Goal: Task Accomplishment & Management: Manage account settings

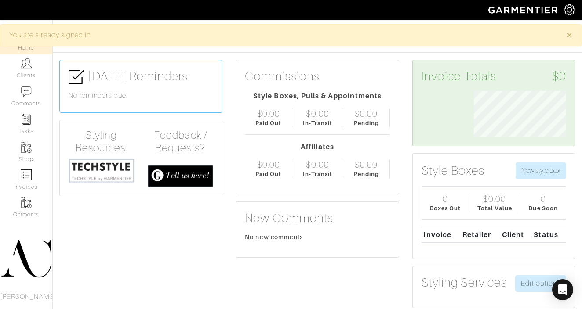
scroll to position [46, 105]
click at [27, 179] on img at bounding box center [26, 175] width 11 height 11
select select
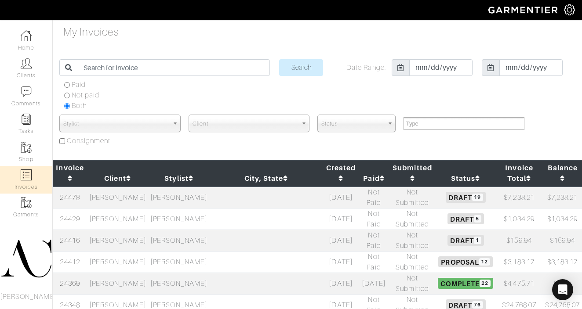
click at [245, 294] on td at bounding box center [266, 305] width 113 height 22
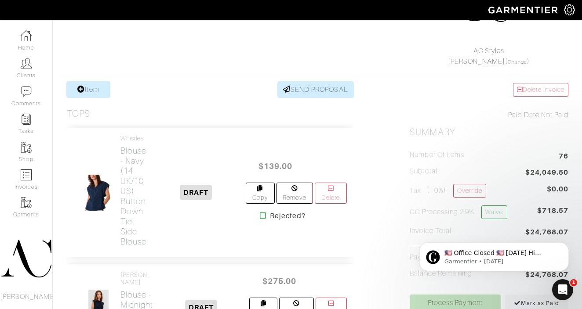
click at [261, 214] on icon at bounding box center [263, 215] width 7 height 7
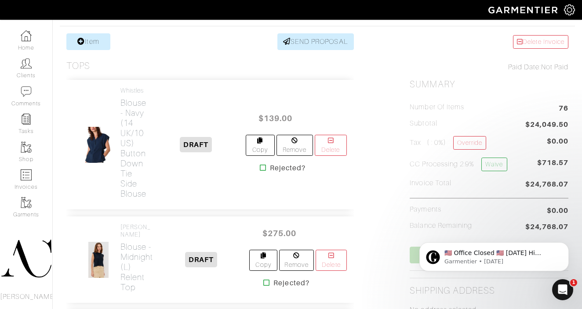
scroll to position [176, 0]
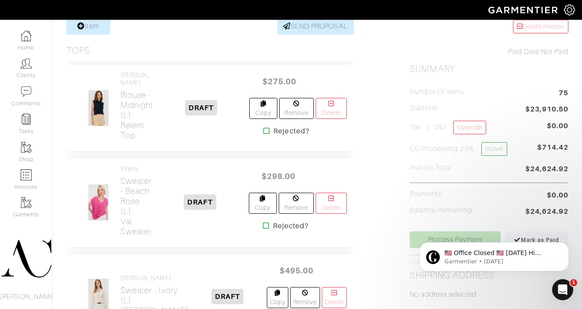
click at [265, 130] on icon at bounding box center [266, 130] width 7 height 7
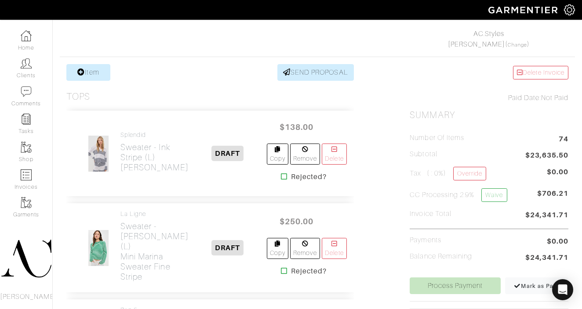
scroll to position [136, 0]
click at [281, 178] on icon at bounding box center [284, 176] width 7 height 7
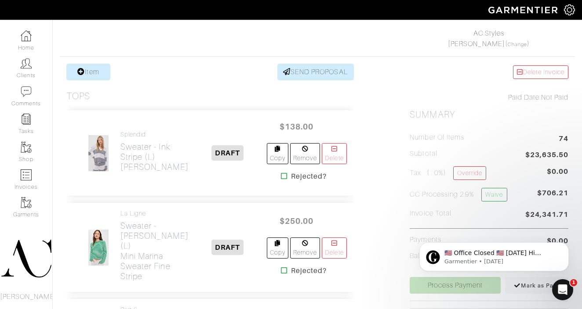
scroll to position [0, 0]
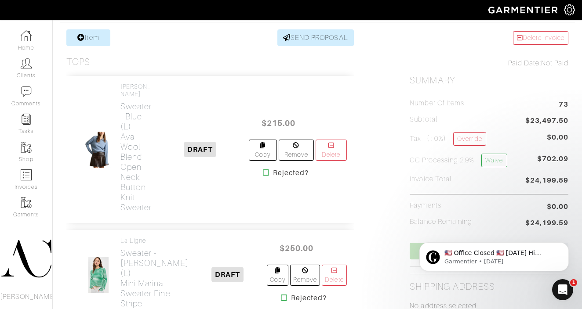
click at [265, 169] on icon at bounding box center [266, 172] width 7 height 7
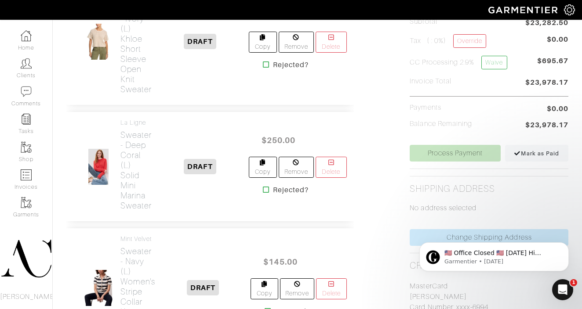
scroll to position [270, 0]
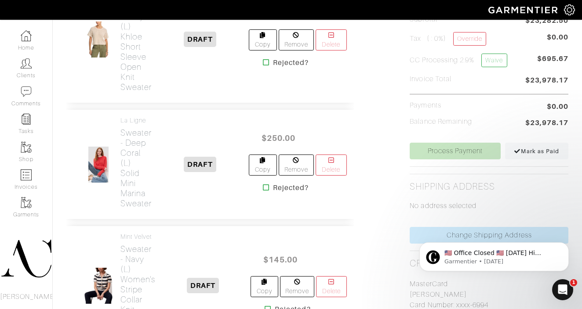
click at [264, 187] on icon at bounding box center [266, 187] width 7 height 7
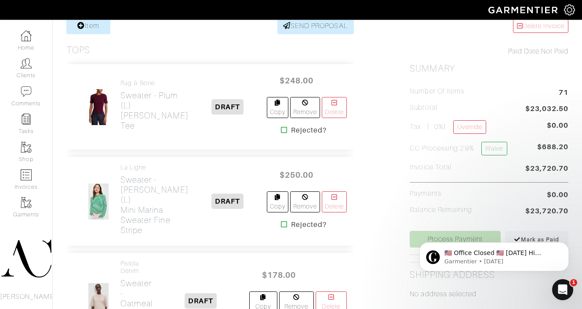
click at [281, 134] on icon at bounding box center [284, 130] width 7 height 7
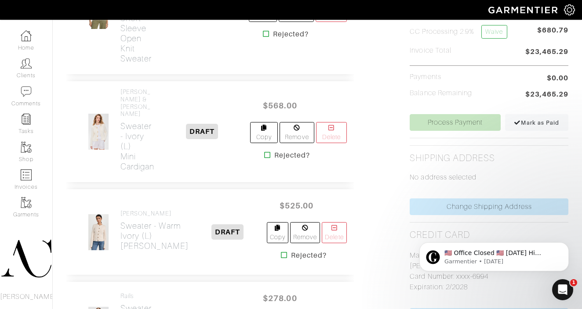
scroll to position [299, 0]
click at [281, 251] on icon at bounding box center [284, 254] width 7 height 7
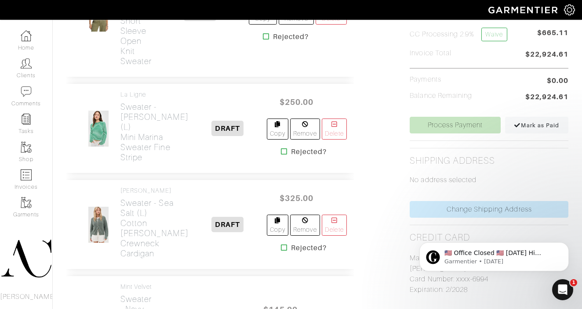
click at [281, 155] on icon at bounding box center [284, 151] width 7 height 7
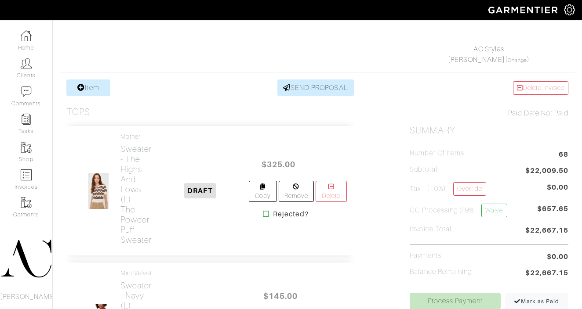
scroll to position [141, 0]
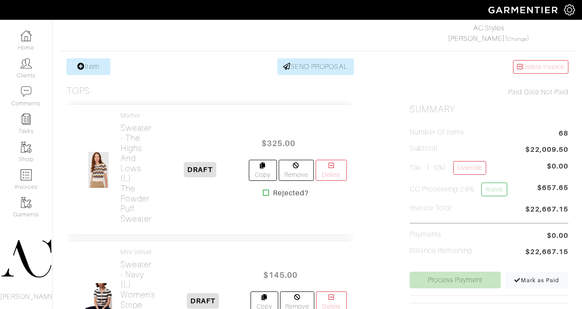
click at [263, 195] on icon at bounding box center [266, 192] width 7 height 7
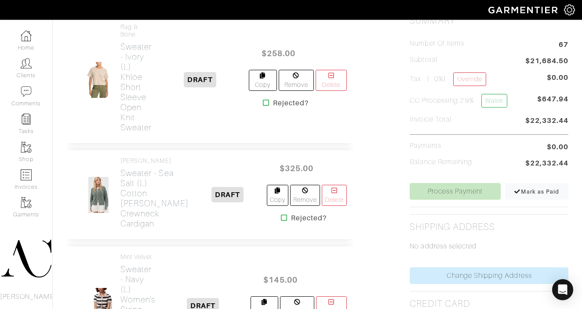
scroll to position [258, 0]
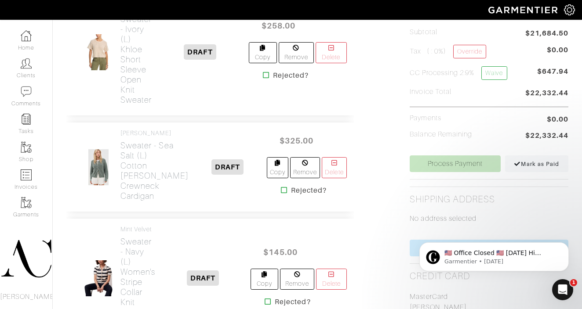
click at [281, 194] on icon at bounding box center [284, 190] width 7 height 7
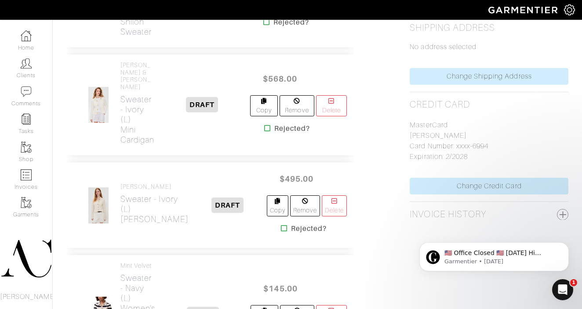
scroll to position [442, 0]
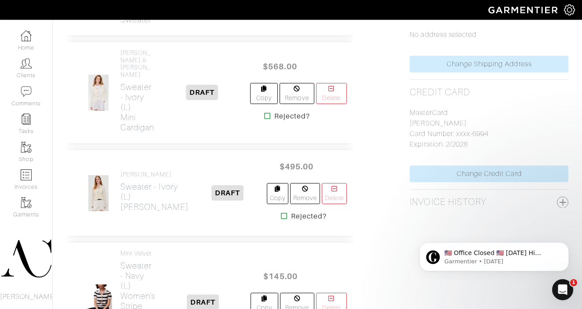
click at [281, 213] on icon at bounding box center [284, 216] width 7 height 7
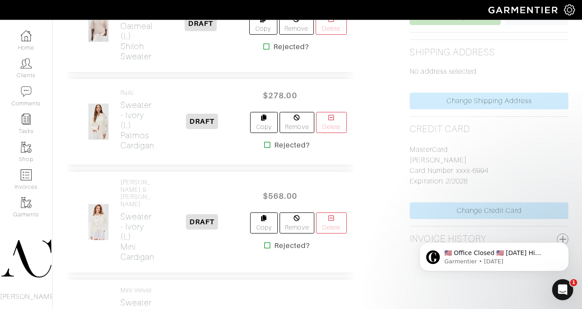
scroll to position [406, 0]
click at [268, 145] on icon at bounding box center [267, 144] width 7 height 7
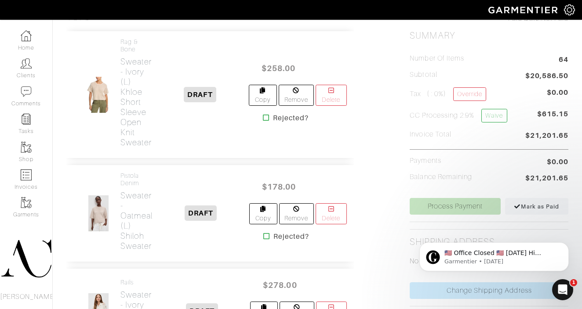
click at [263, 117] on icon at bounding box center [266, 117] width 7 height 7
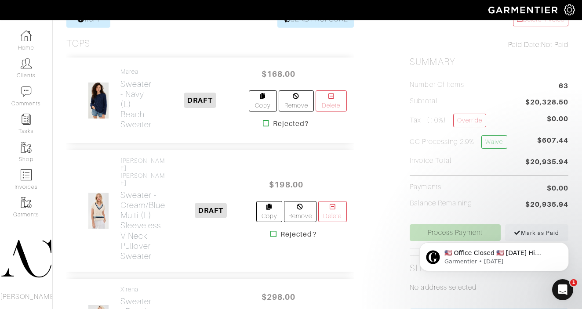
click at [264, 123] on icon at bounding box center [266, 123] width 7 height 7
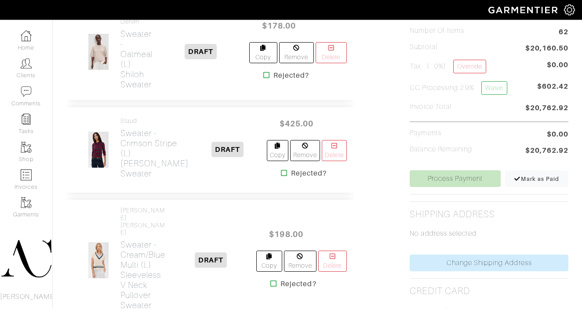
scroll to position [243, 0]
click at [281, 175] on icon at bounding box center [284, 172] width 7 height 7
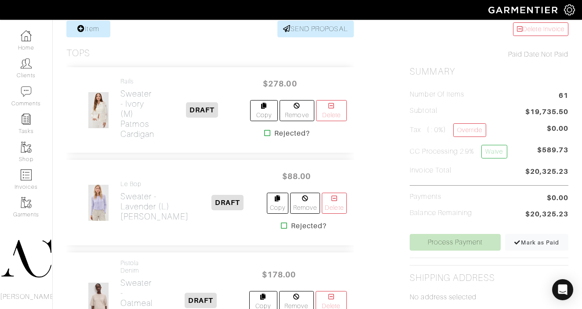
scroll to position [238, 0]
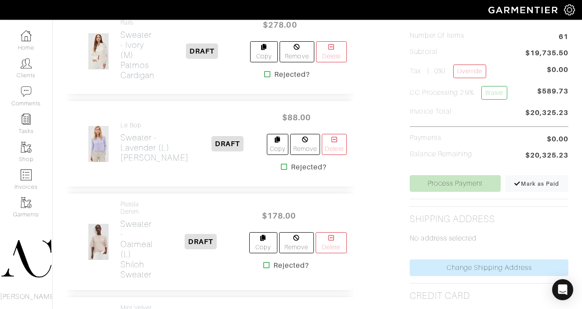
click at [281, 166] on icon at bounding box center [284, 166] width 7 height 7
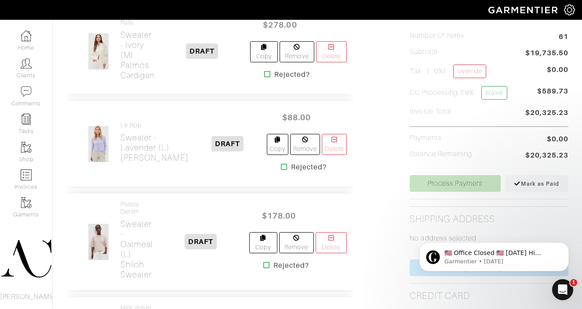
scroll to position [0, 0]
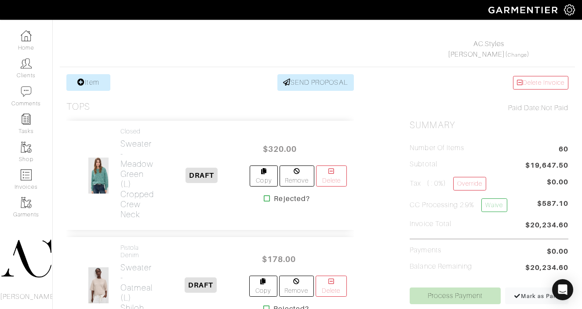
scroll to position [139, 0]
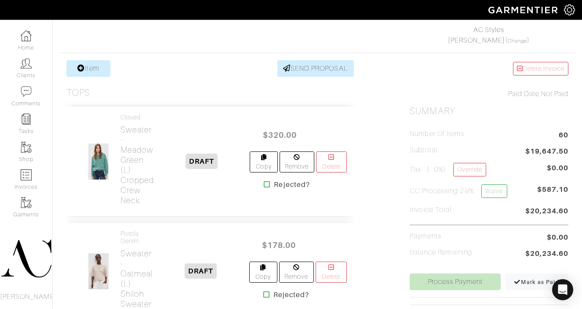
click at [265, 184] on icon at bounding box center [267, 184] width 7 height 7
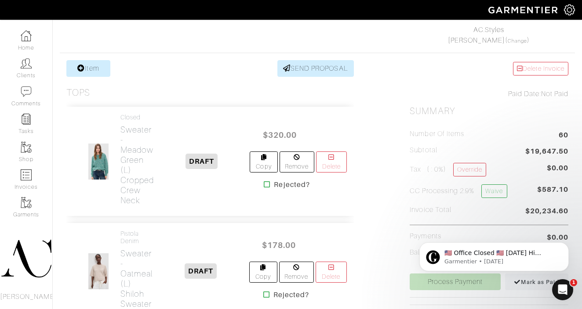
scroll to position [0, 0]
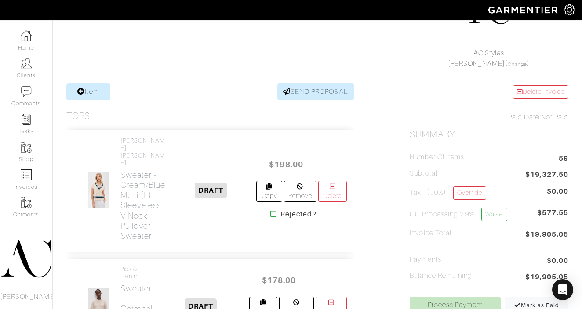
scroll to position [181, 0]
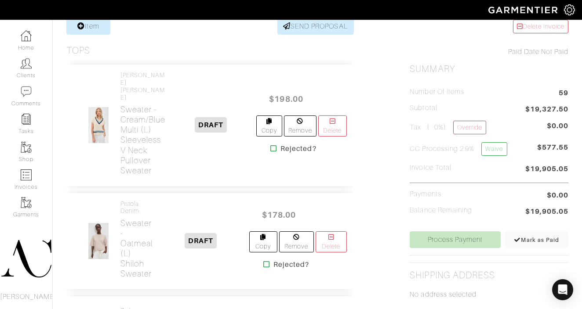
click at [270, 145] on icon at bounding box center [273, 148] width 7 height 7
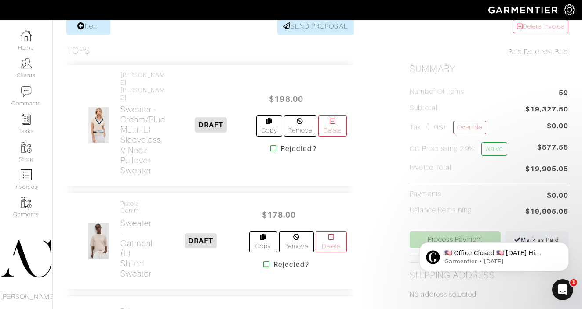
scroll to position [0, 0]
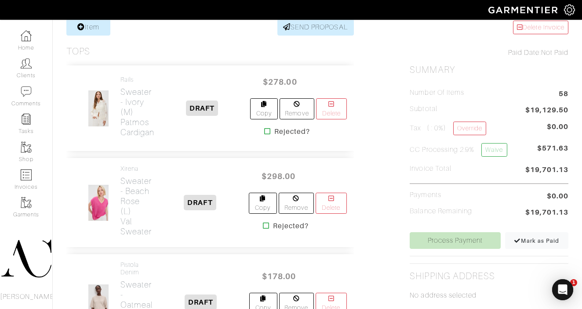
click at [269, 129] on icon at bounding box center [267, 131] width 7 height 7
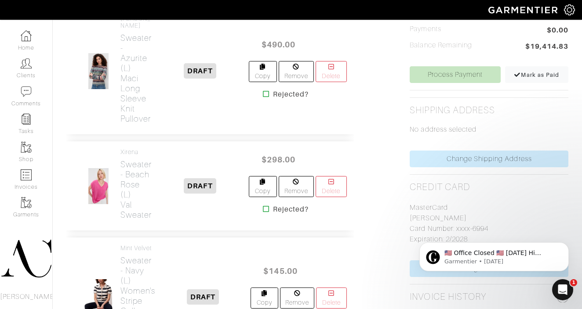
scroll to position [352, 0]
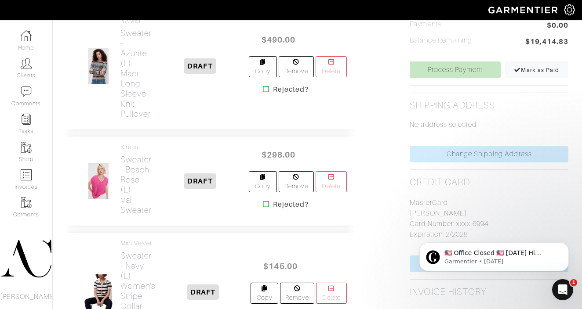
click at [265, 201] on icon at bounding box center [266, 204] width 7 height 7
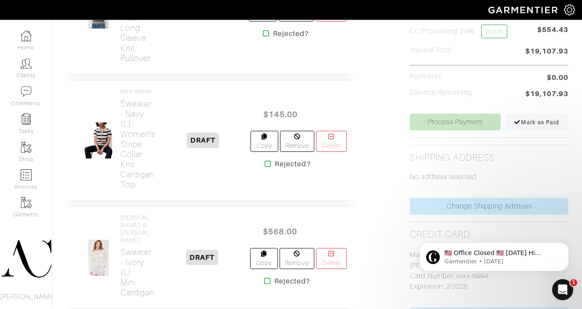
scroll to position [246, 0]
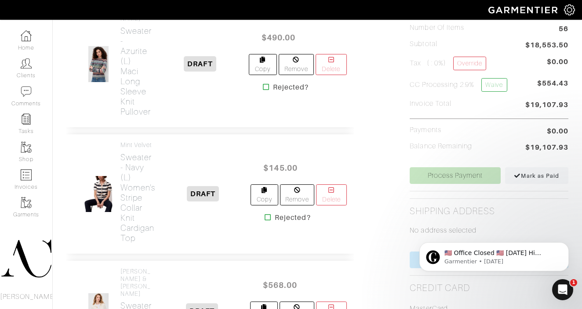
click at [265, 219] on icon at bounding box center [268, 217] width 7 height 7
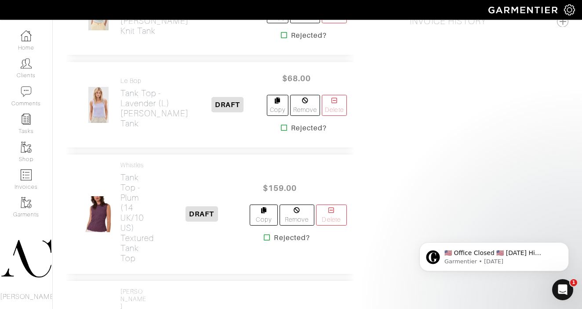
scroll to position [623, 0]
click at [281, 131] on icon at bounding box center [284, 127] width 7 height 7
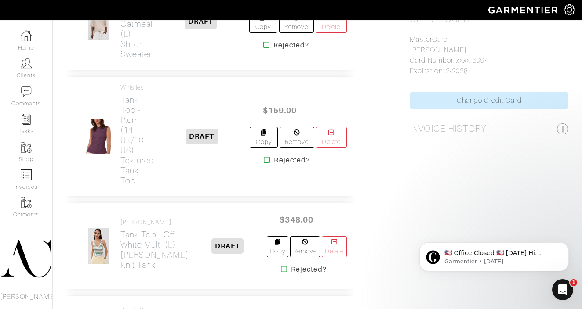
click at [266, 156] on icon at bounding box center [267, 159] width 7 height 7
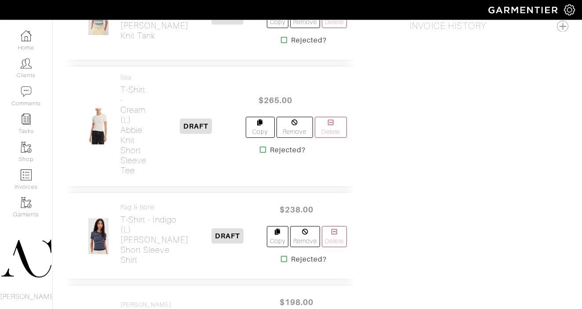
scroll to position [638, 0]
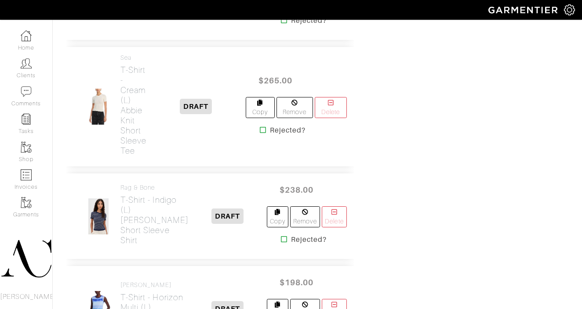
click at [260, 134] on icon at bounding box center [263, 130] width 7 height 7
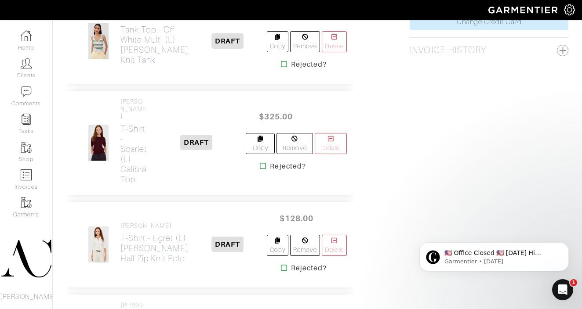
click at [262, 170] on icon at bounding box center [263, 166] width 7 height 7
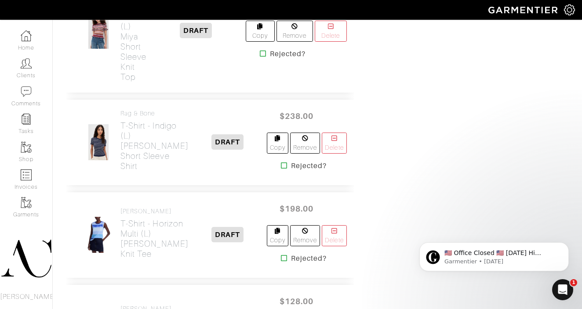
scroll to position [718, 0]
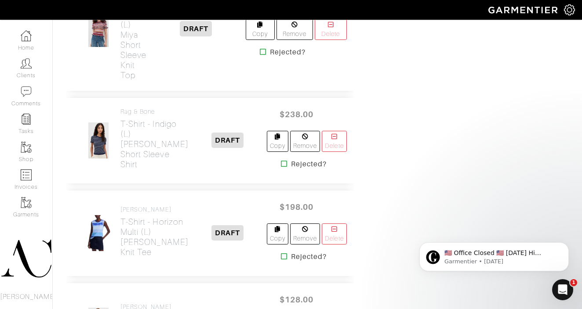
click at [281, 167] on icon at bounding box center [284, 163] width 7 height 7
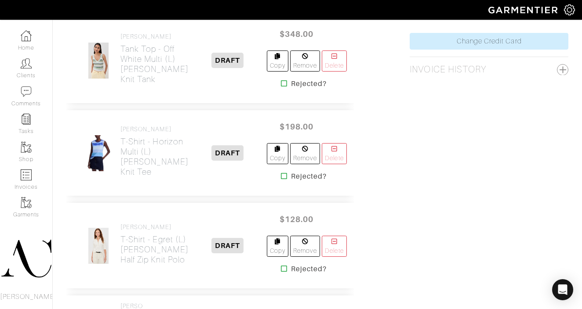
scroll to position [577, 0]
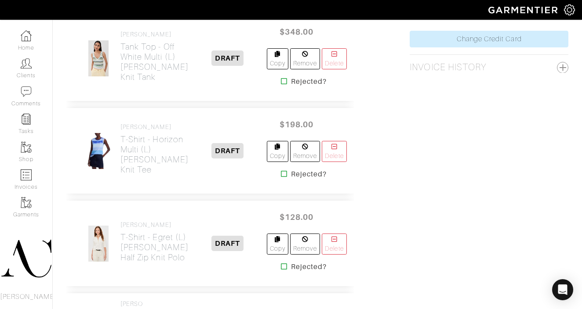
click at [281, 178] on icon at bounding box center [284, 174] width 7 height 7
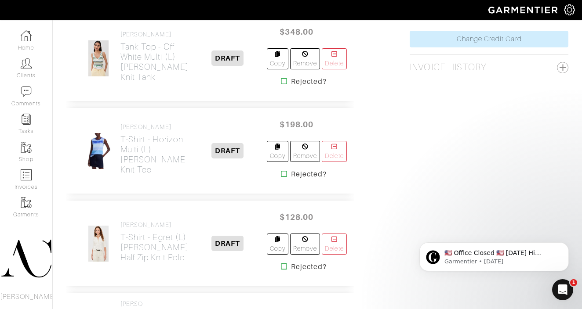
scroll to position [0, 0]
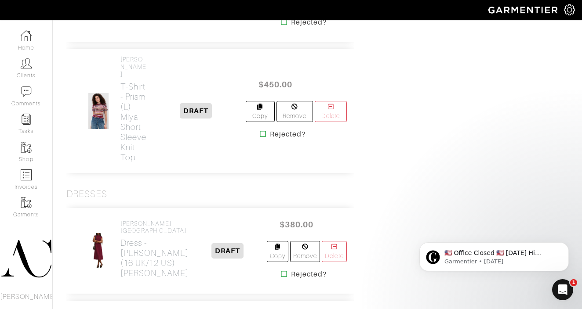
scroll to position [695, 0]
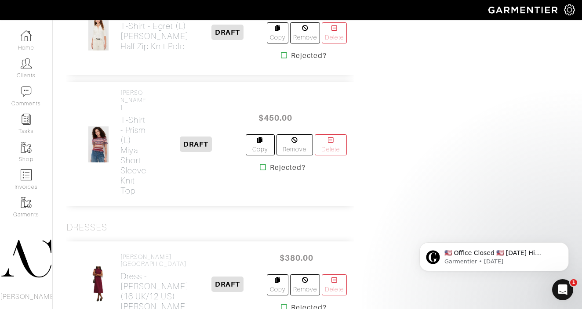
click at [281, 59] on icon at bounding box center [284, 55] width 7 height 7
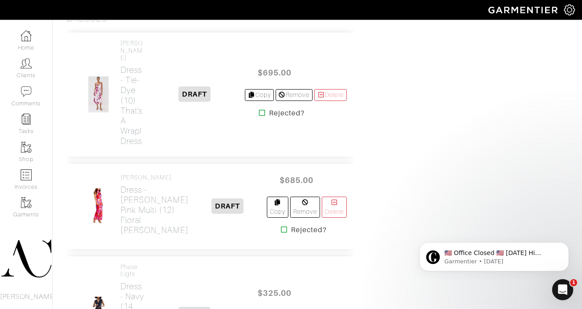
scroll to position [824, 0]
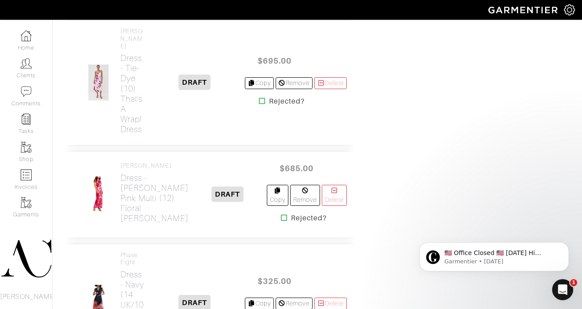
click at [259, 105] on icon at bounding box center [262, 101] width 7 height 7
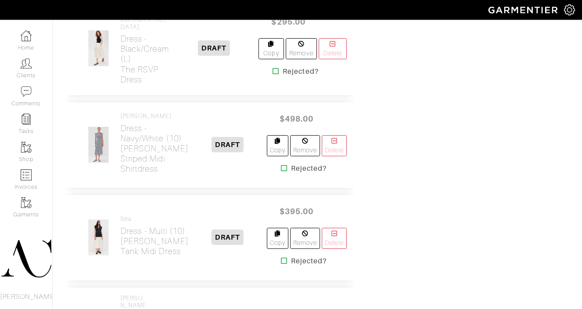
scroll to position [799, 0]
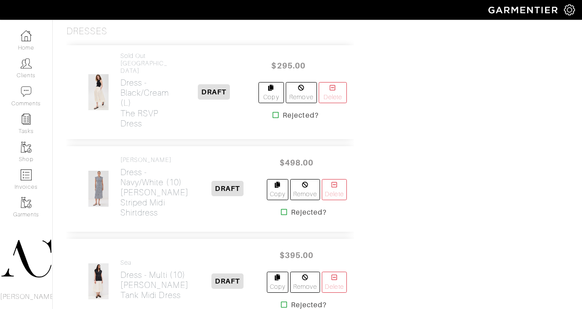
click at [273, 119] on icon at bounding box center [275, 115] width 7 height 7
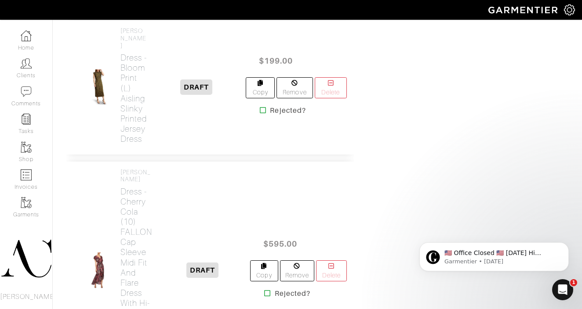
scroll to position [825, 0]
click at [260, 113] on icon at bounding box center [263, 109] width 7 height 7
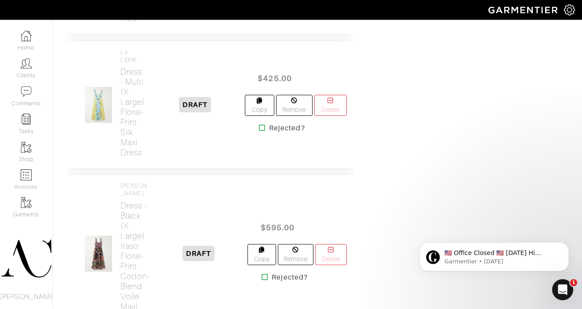
scroll to position [1028, 0]
click at [260, 131] on icon at bounding box center [262, 127] width 7 height 7
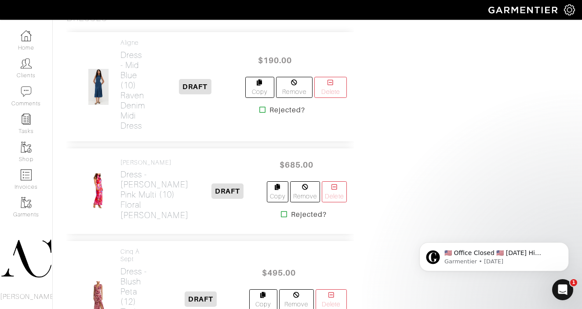
click at [261, 113] on icon at bounding box center [262, 109] width 7 height 7
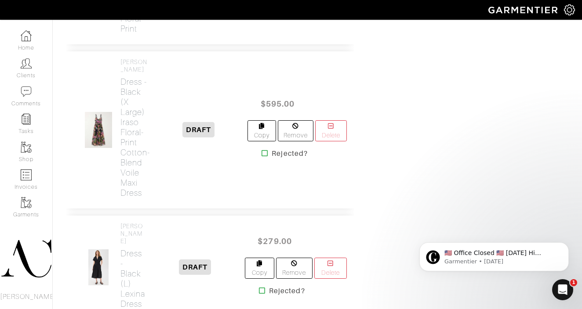
scroll to position [1031, 0]
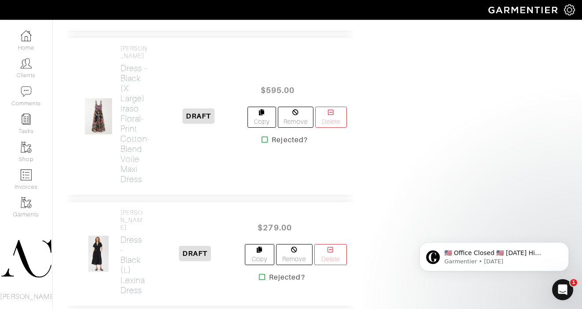
click at [262, 143] on icon at bounding box center [264, 139] width 7 height 7
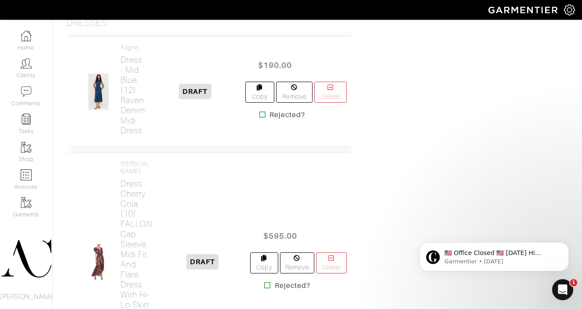
click at [261, 118] on icon at bounding box center [262, 114] width 7 height 7
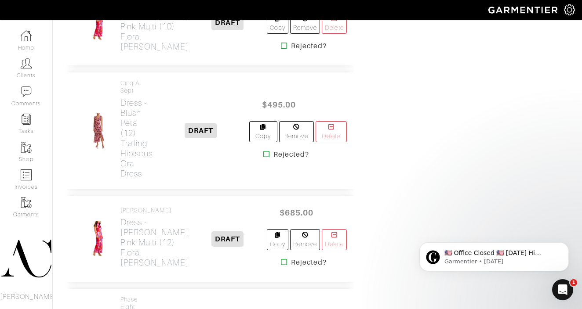
scroll to position [1090, 0]
click at [265, 157] on icon at bounding box center [266, 153] width 7 height 7
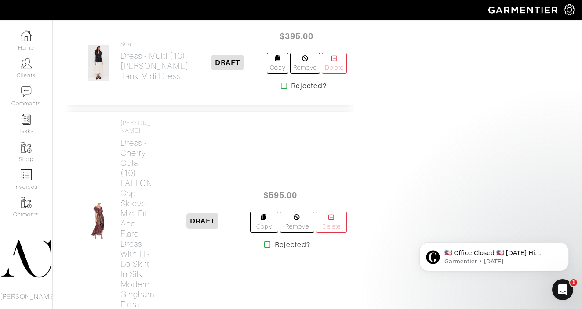
scroll to position [797, 0]
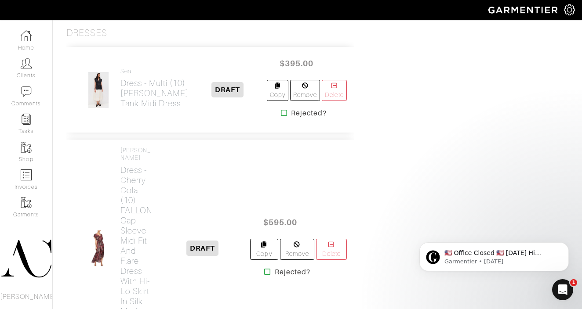
click at [281, 116] on icon at bounding box center [284, 112] width 7 height 7
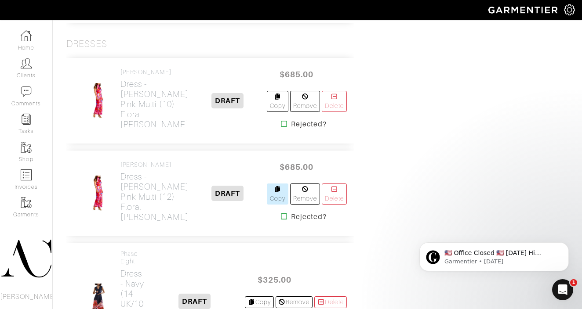
scroll to position [864, 0]
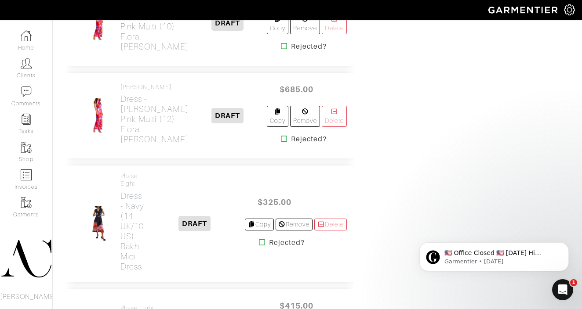
click at [281, 142] on icon at bounding box center [284, 138] width 7 height 7
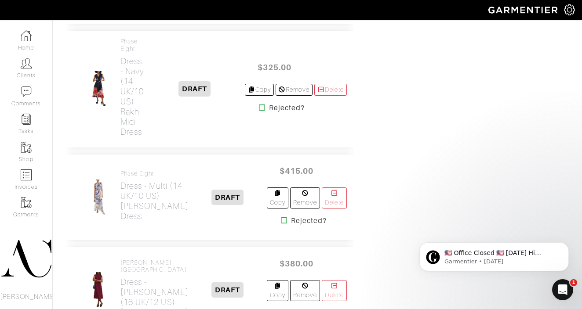
scroll to position [1224, 0]
click at [259, 111] on icon at bounding box center [262, 107] width 7 height 7
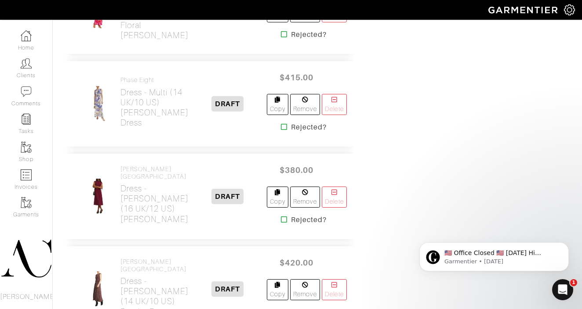
scroll to position [1194, 0]
click at [281, 130] on icon at bounding box center [284, 126] width 7 height 7
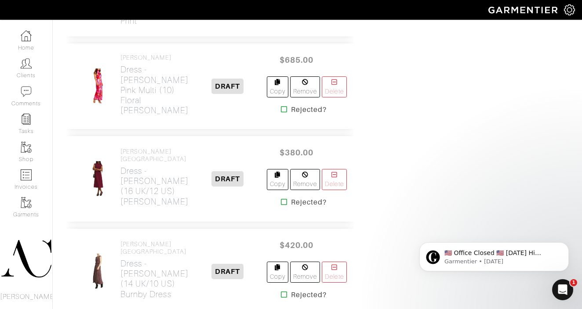
scroll to position [1207, 0]
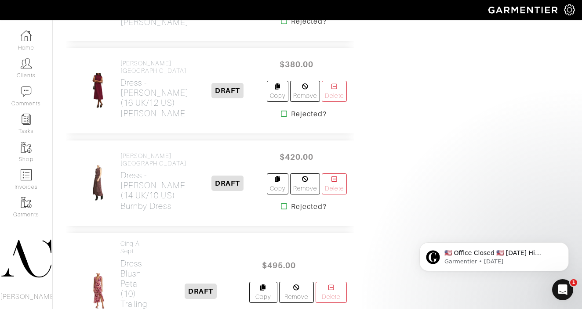
click at [281, 117] on icon at bounding box center [284, 113] width 7 height 7
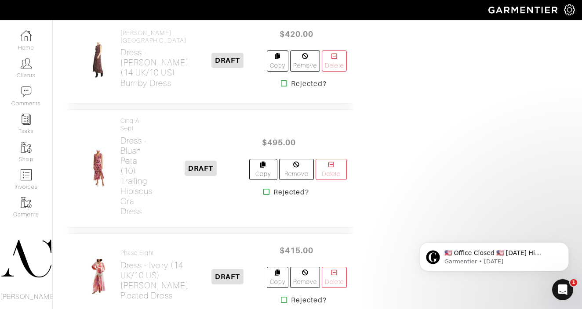
scroll to position [1242, 0]
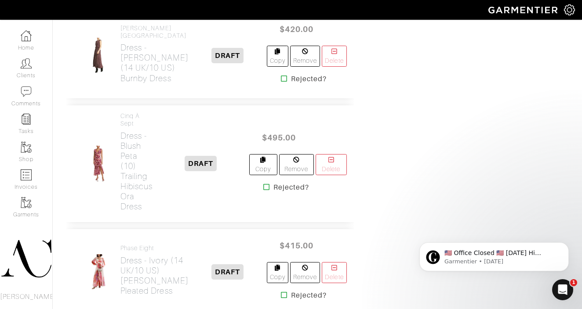
click at [281, 82] on icon at bounding box center [284, 78] width 7 height 7
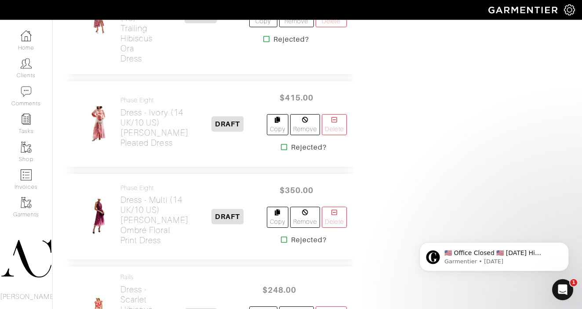
click at [265, 43] on icon at bounding box center [266, 39] width 7 height 7
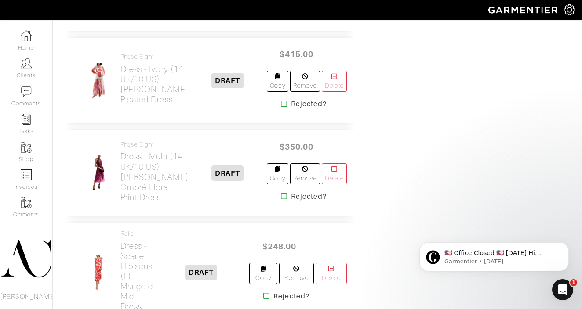
scroll to position [1216, 0]
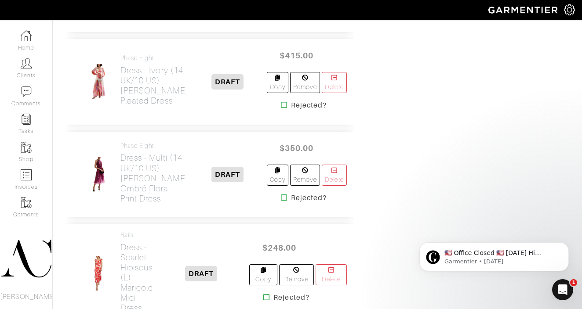
click at [281, 109] on icon at bounding box center [284, 105] width 7 height 7
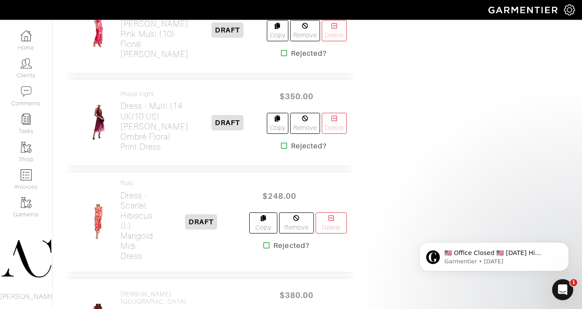
scroll to position [1175, 0]
click at [281, 149] on icon at bounding box center [284, 145] width 7 height 7
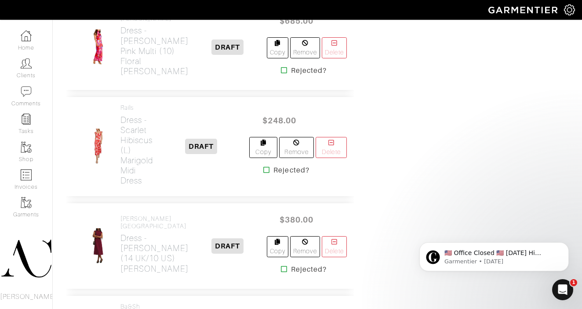
scroll to position [1160, 0]
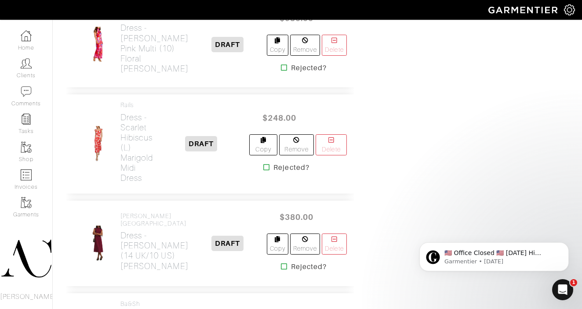
click at [265, 171] on icon at bounding box center [266, 167] width 7 height 7
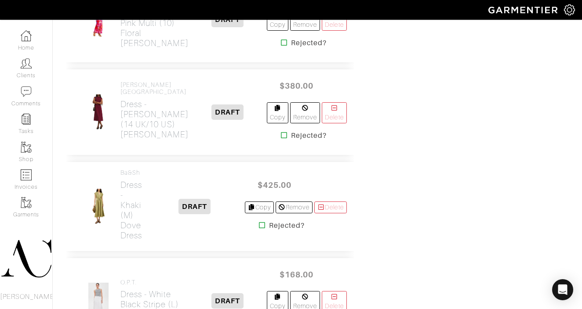
scroll to position [965, 0]
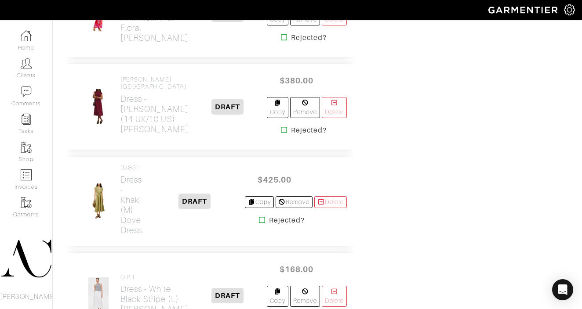
click at [281, 134] on icon at bounding box center [284, 130] width 7 height 7
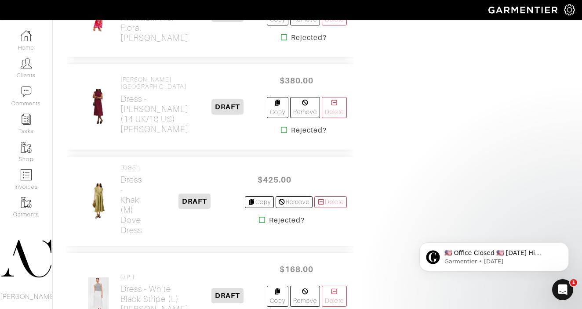
scroll to position [0, 0]
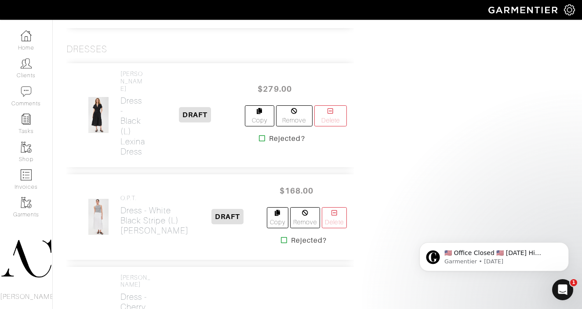
click at [261, 142] on icon at bounding box center [262, 138] width 7 height 7
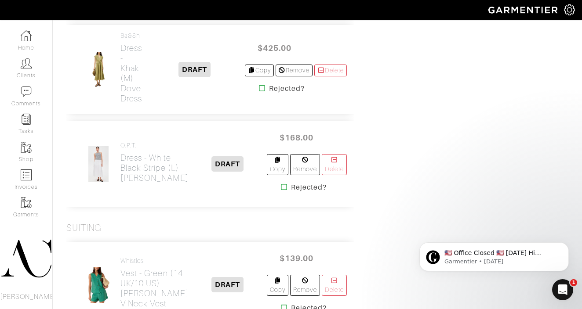
scroll to position [1248, 0]
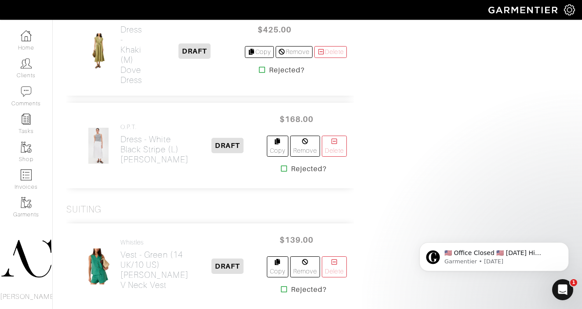
click at [259, 73] on icon at bounding box center [262, 69] width 7 height 7
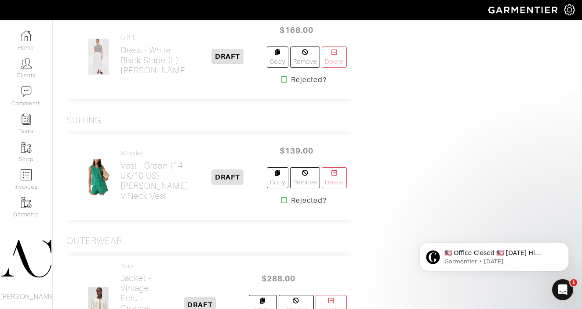
click at [281, 83] on icon at bounding box center [284, 79] width 7 height 7
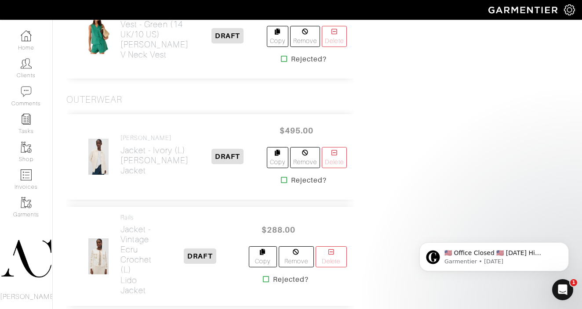
scroll to position [1303, 0]
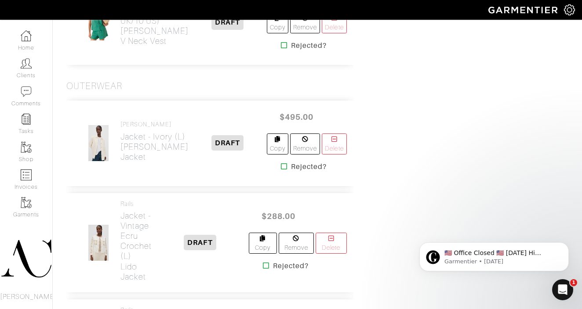
click at [281, 49] on icon at bounding box center [284, 45] width 7 height 7
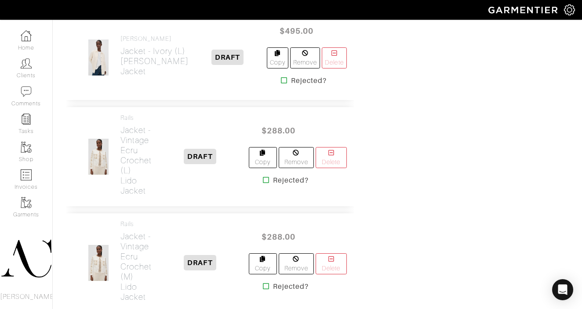
scroll to position [1287, 0]
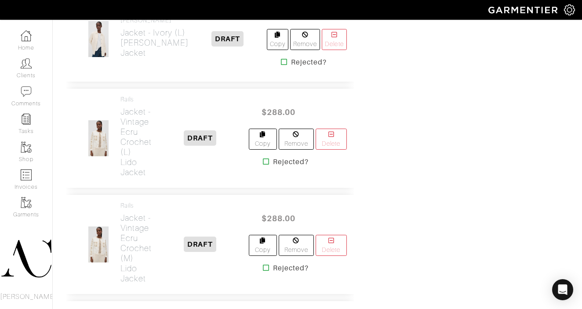
click at [281, 65] on icon at bounding box center [284, 61] width 7 height 7
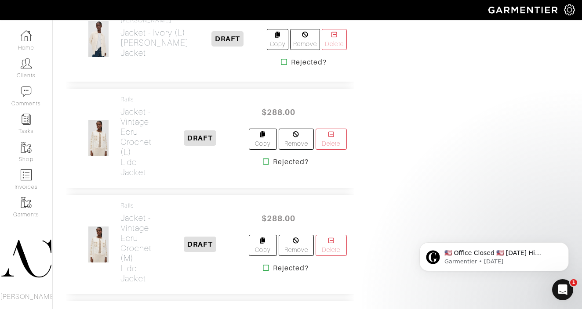
scroll to position [0, 0]
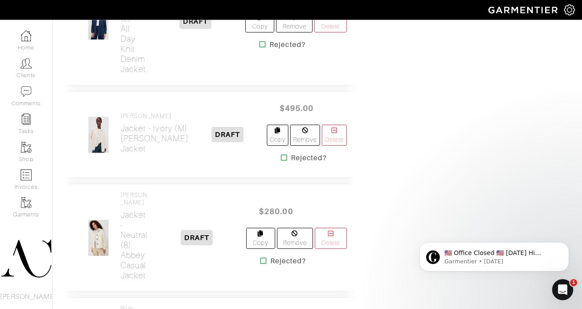
click at [260, 48] on icon at bounding box center [262, 44] width 7 height 7
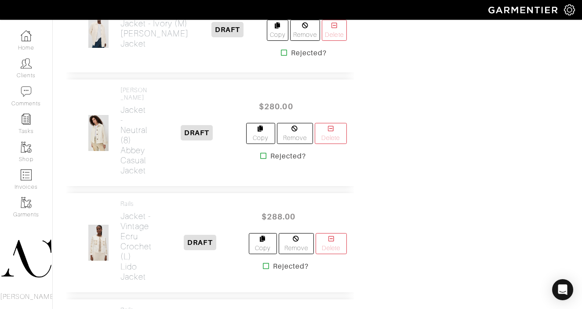
scroll to position [1334, 0]
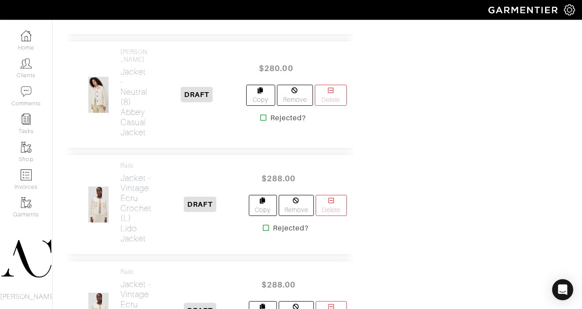
click at [281, 18] on icon at bounding box center [284, 14] width 7 height 7
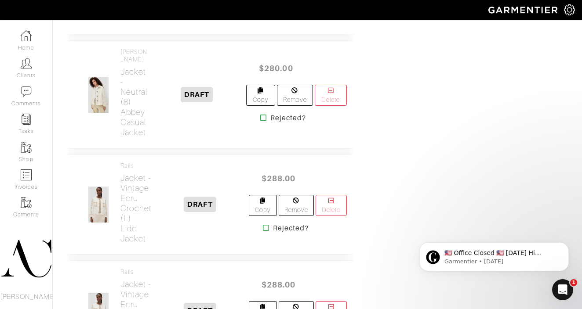
scroll to position [0, 0]
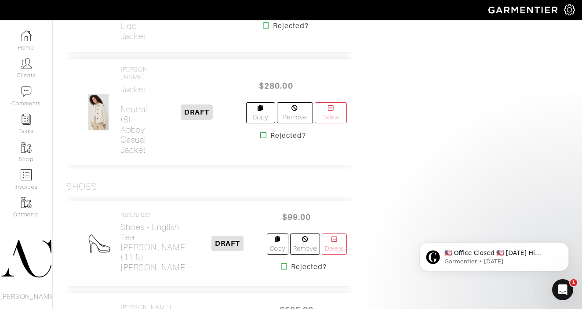
click at [260, 139] on icon at bounding box center [263, 135] width 7 height 7
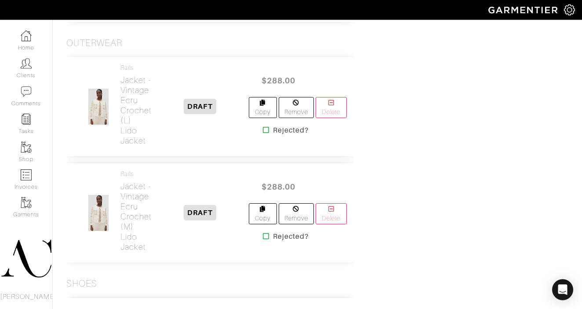
scroll to position [1227, 0]
click at [264, 133] on icon at bounding box center [266, 129] width 7 height 7
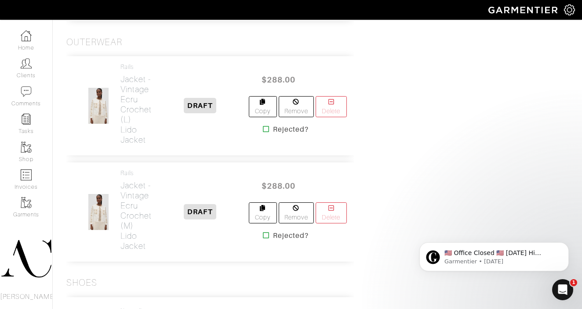
scroll to position [0, 0]
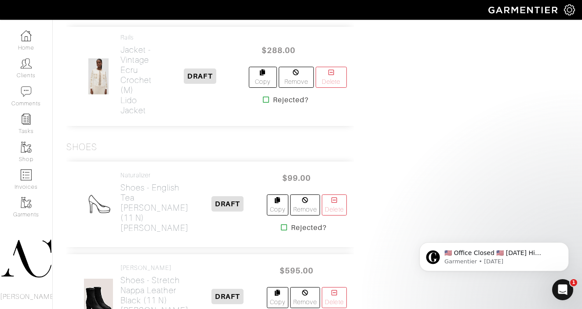
scroll to position [1256, 0]
click at [263, 104] on icon at bounding box center [266, 100] width 7 height 7
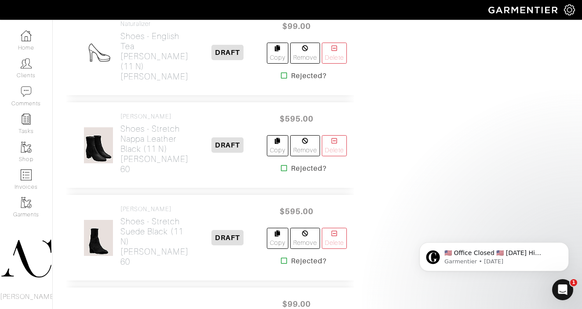
scroll to position [1280, 0]
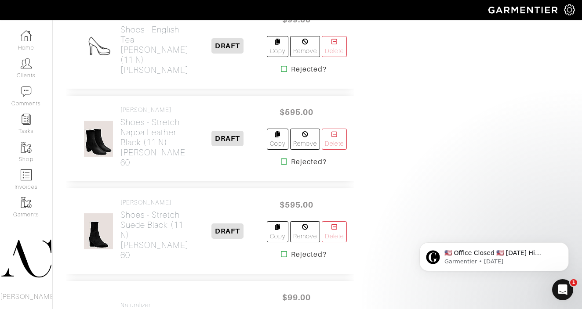
click at [281, 73] on icon at bounding box center [284, 68] width 7 height 7
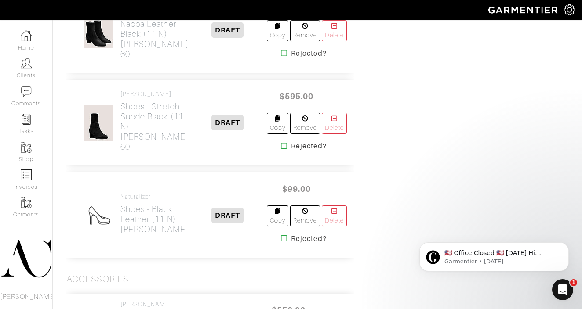
scroll to position [1299, 0]
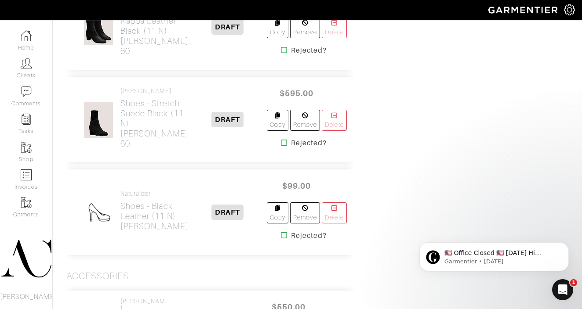
click at [281, 54] on icon at bounding box center [284, 50] width 7 height 7
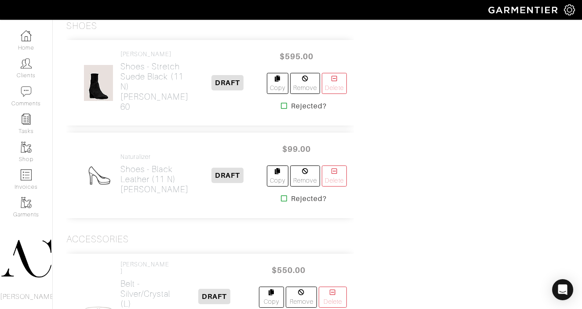
scroll to position [1287, 0]
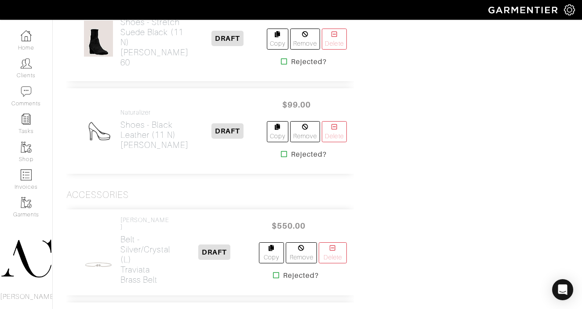
click at [281, 65] on icon at bounding box center [284, 61] width 7 height 7
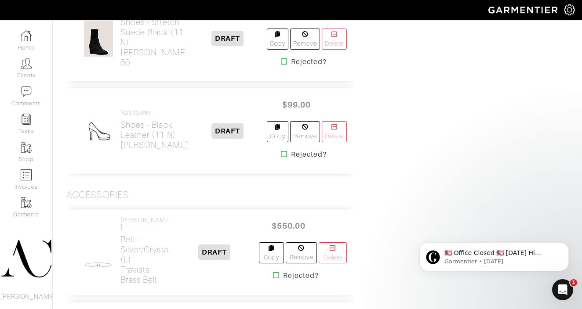
scroll to position [0, 0]
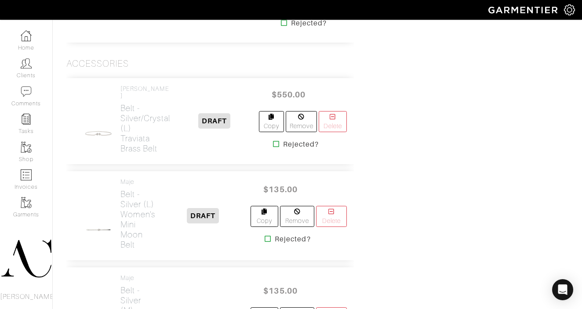
scroll to position [1309, 0]
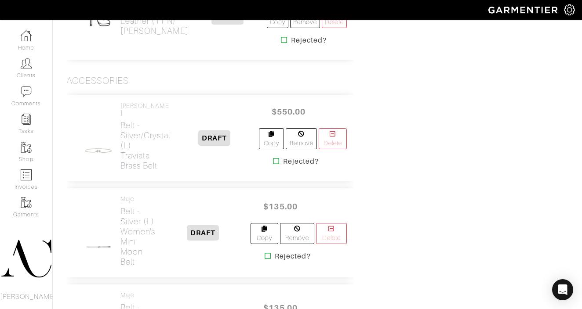
click at [281, 44] on icon at bounding box center [284, 39] width 7 height 7
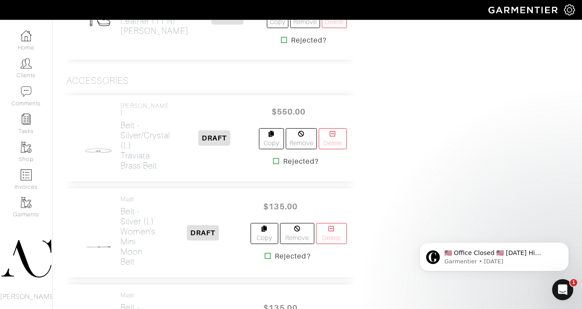
scroll to position [0, 0]
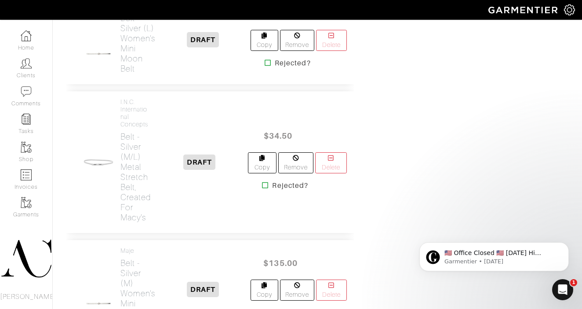
scroll to position [1305, 0]
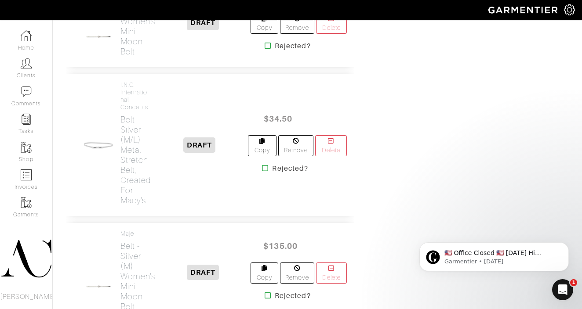
click at [267, 49] on icon at bounding box center [268, 45] width 7 height 7
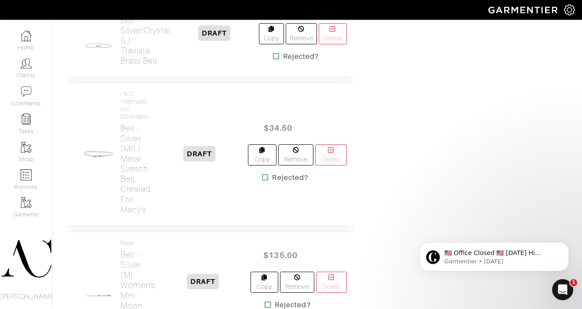
click at [277, 60] on icon at bounding box center [276, 56] width 7 height 7
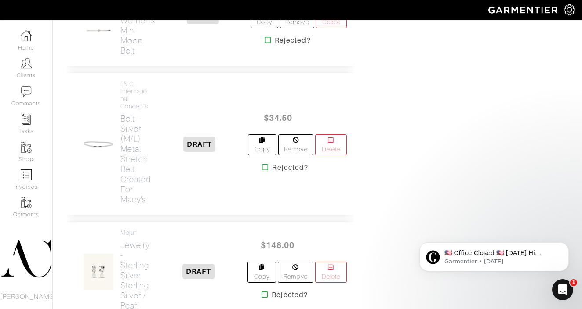
scroll to position [1324, 0]
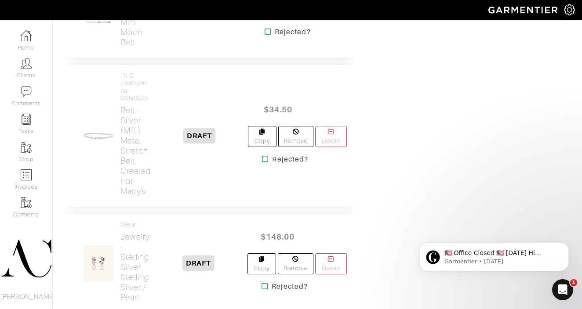
click at [267, 35] on icon at bounding box center [268, 31] width 7 height 7
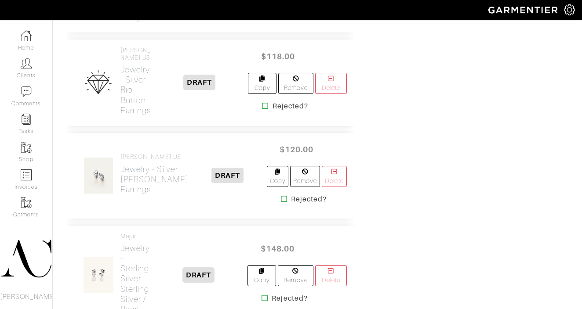
scroll to position [1393, 0]
click at [264, 109] on icon at bounding box center [265, 105] width 7 height 7
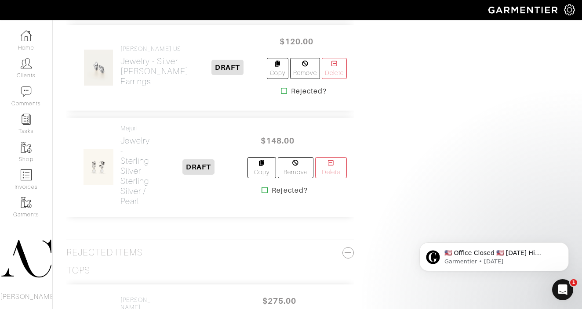
click at [281, 94] on icon at bounding box center [284, 90] width 7 height 7
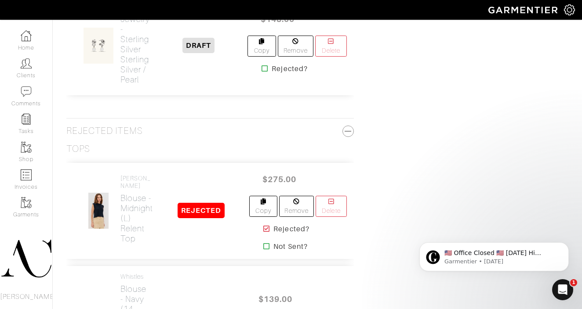
click at [264, 72] on icon at bounding box center [264, 68] width 7 height 7
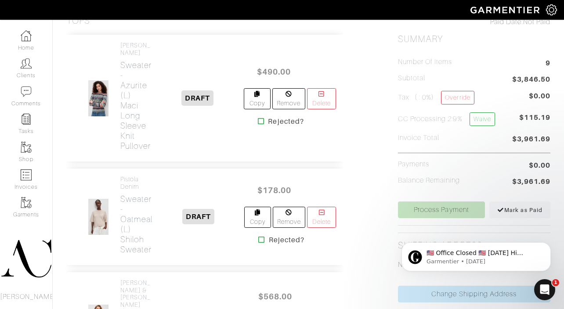
scroll to position [212, 0]
click at [463, 100] on link "Override" at bounding box center [457, 98] width 33 height 14
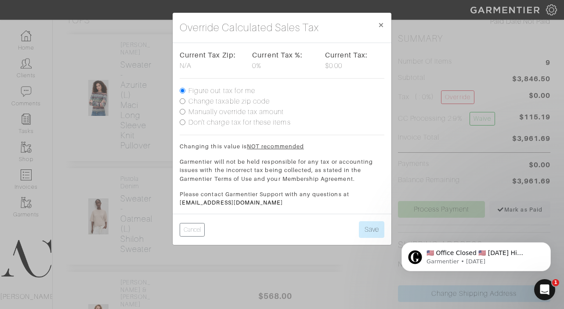
click at [196, 102] on label "Change taxable zip code" at bounding box center [229, 101] width 81 height 11
click at [185, 102] on input "Change taxable zip code" at bounding box center [183, 101] width 6 height 6
radio input "true"
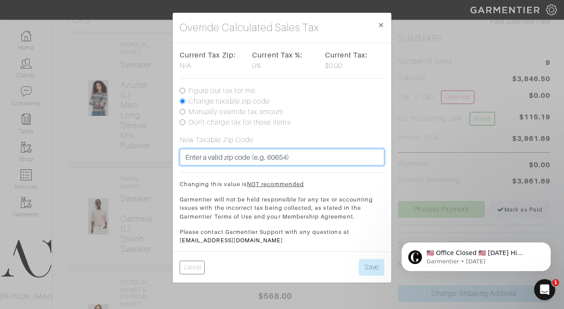
click at [261, 157] on input "text" at bounding box center [282, 157] width 205 height 17
type input "90293"
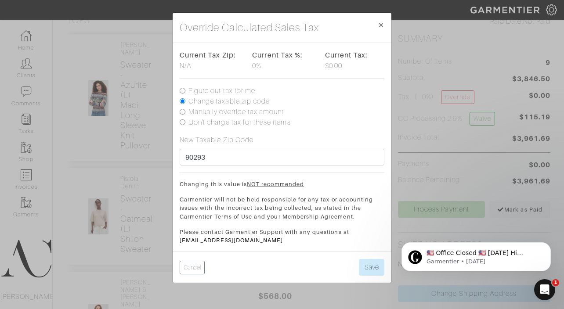
click at [214, 91] on label "Figure out tax for me" at bounding box center [222, 91] width 67 height 11
click at [185, 91] on input "Figure out tax for me" at bounding box center [183, 91] width 6 height 6
radio input "true"
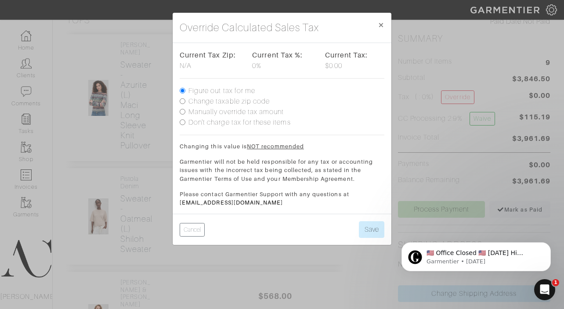
click at [218, 102] on label "Change taxable zip code" at bounding box center [229, 101] width 81 height 11
click at [185, 102] on input "Change taxable zip code" at bounding box center [183, 101] width 6 height 6
radio input "true"
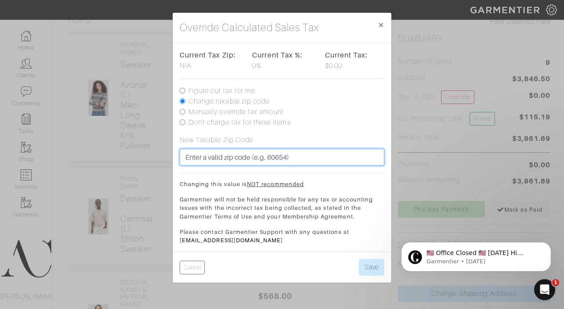
click at [228, 155] on input "text" at bounding box center [282, 157] width 205 height 17
type input "90293"
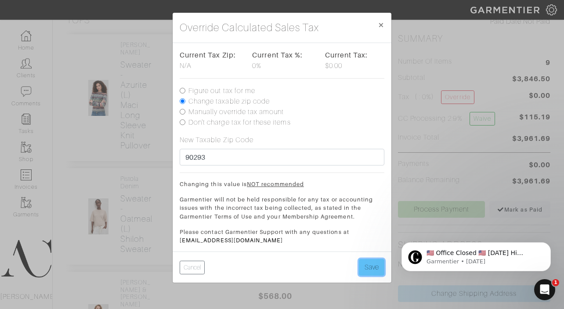
click at [378, 265] on button "Save" at bounding box center [371, 267] width 25 height 17
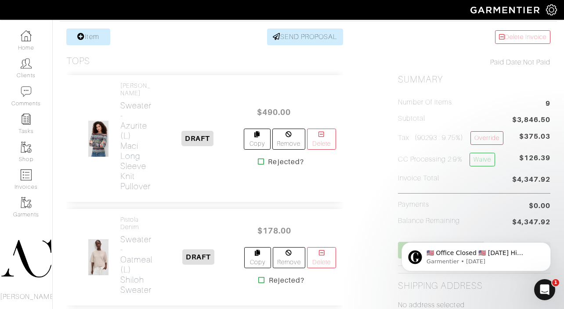
scroll to position [181, 0]
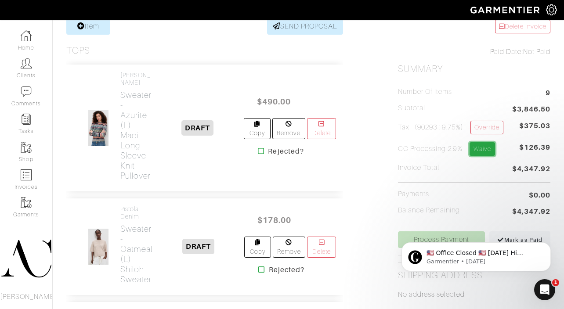
click at [491, 150] on link "Waive" at bounding box center [482, 149] width 25 height 14
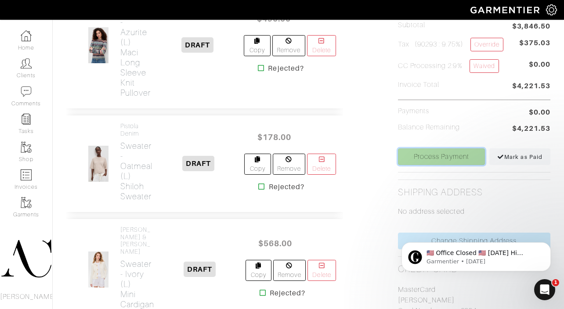
click at [464, 155] on link "Process Payment" at bounding box center [441, 157] width 87 height 17
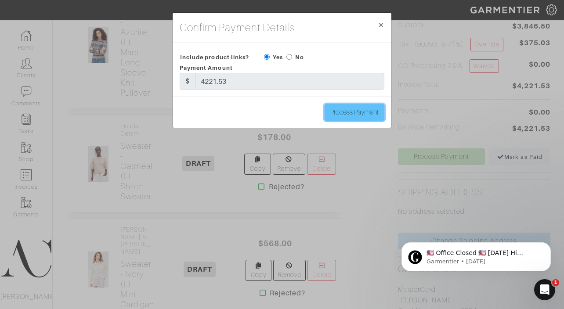
click at [339, 114] on input "Process Payment" at bounding box center [355, 112] width 60 height 17
drag, startPoint x: 279, startPoint y: 105, endPoint x: 403, endPoint y: 101, distance: 123.6
click at [403, 101] on div "Confirm Payment Details × Close Include product links? Yes No Payment Amount $ …" at bounding box center [282, 154] width 564 height 309
type input "Process Payment"
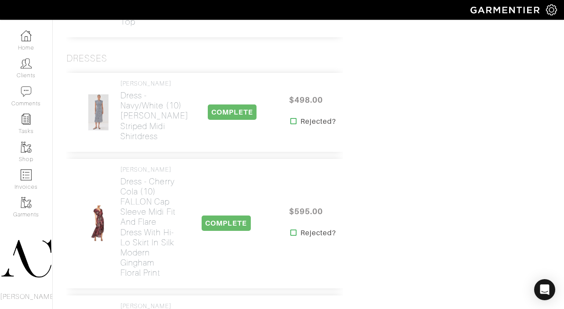
scroll to position [650, 0]
